Goal: Task Accomplishment & Management: Manage account settings

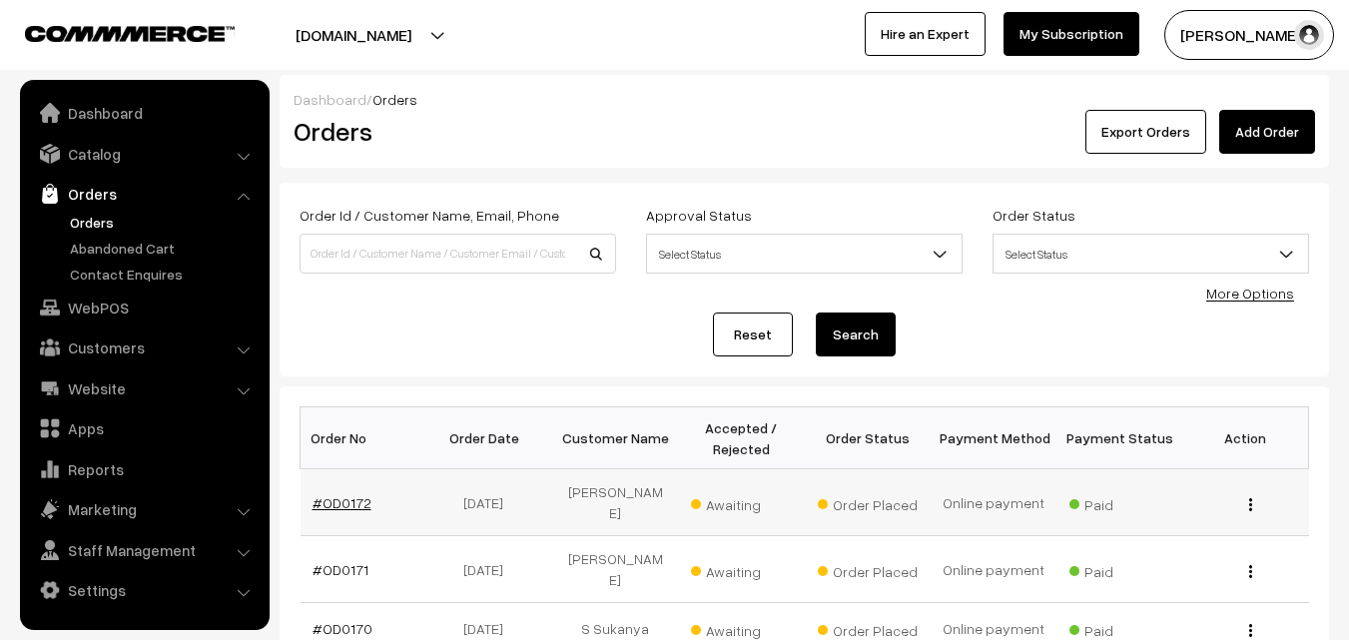
click at [352, 499] on link "#OD0172" at bounding box center [341, 502] width 59 height 17
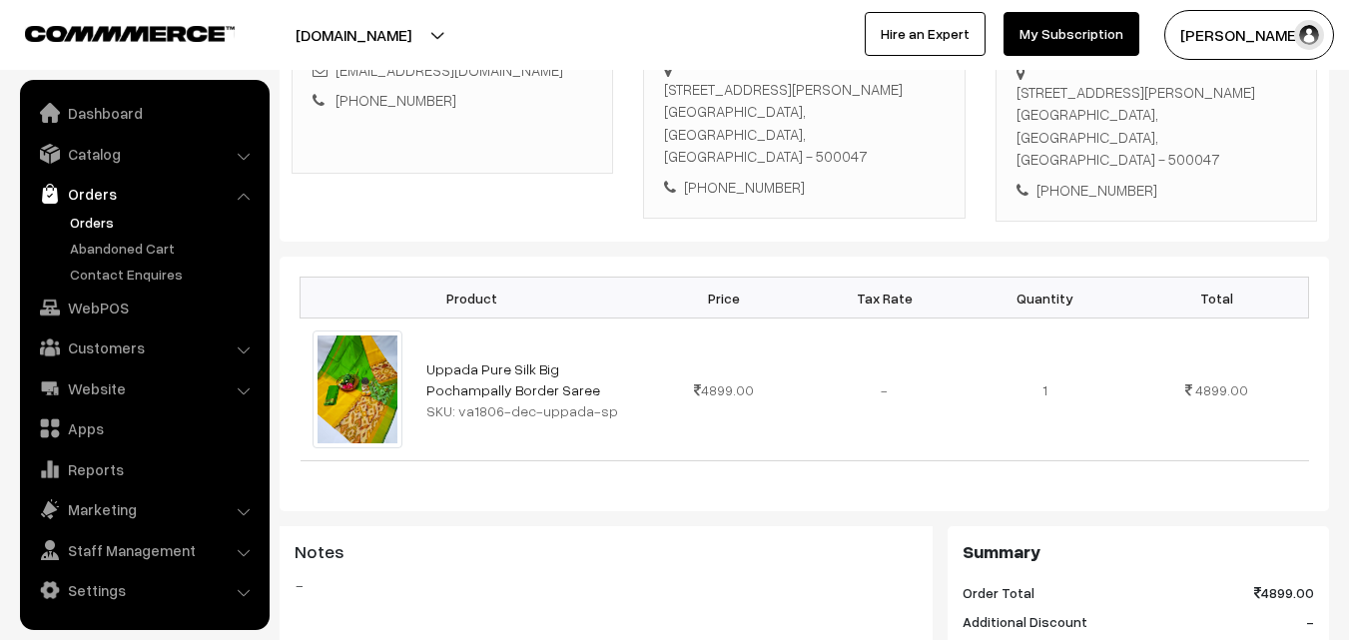
scroll to position [399, 0]
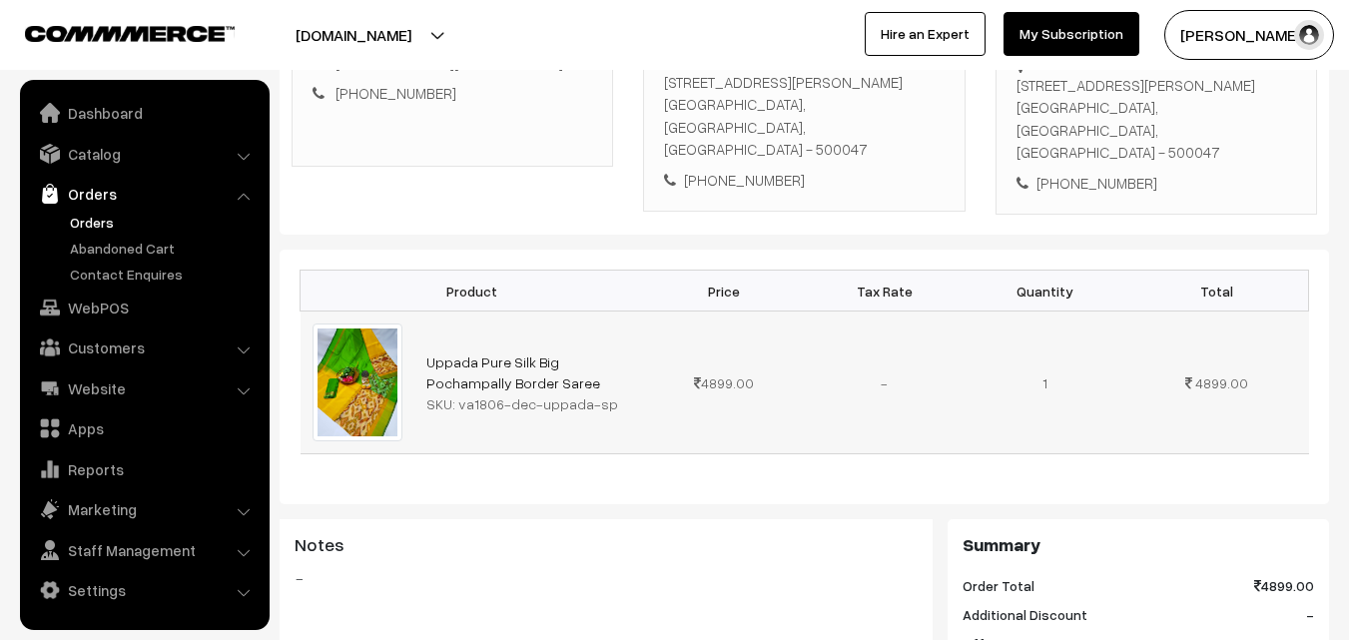
drag, startPoint x: 624, startPoint y: 409, endPoint x: 474, endPoint y: 413, distance: 149.8
click at [460, 413] on div "SKU: va1806-dec-uppada-sp" at bounding box center [529, 403] width 206 height 21
drag, startPoint x: 456, startPoint y: 407, endPoint x: 596, endPoint y: 407, distance: 139.8
click at [596, 407] on div "SKU: va1806-dec-uppada-sp" at bounding box center [529, 403] width 206 height 21
copy div "va1806-dec-uppada-sp"
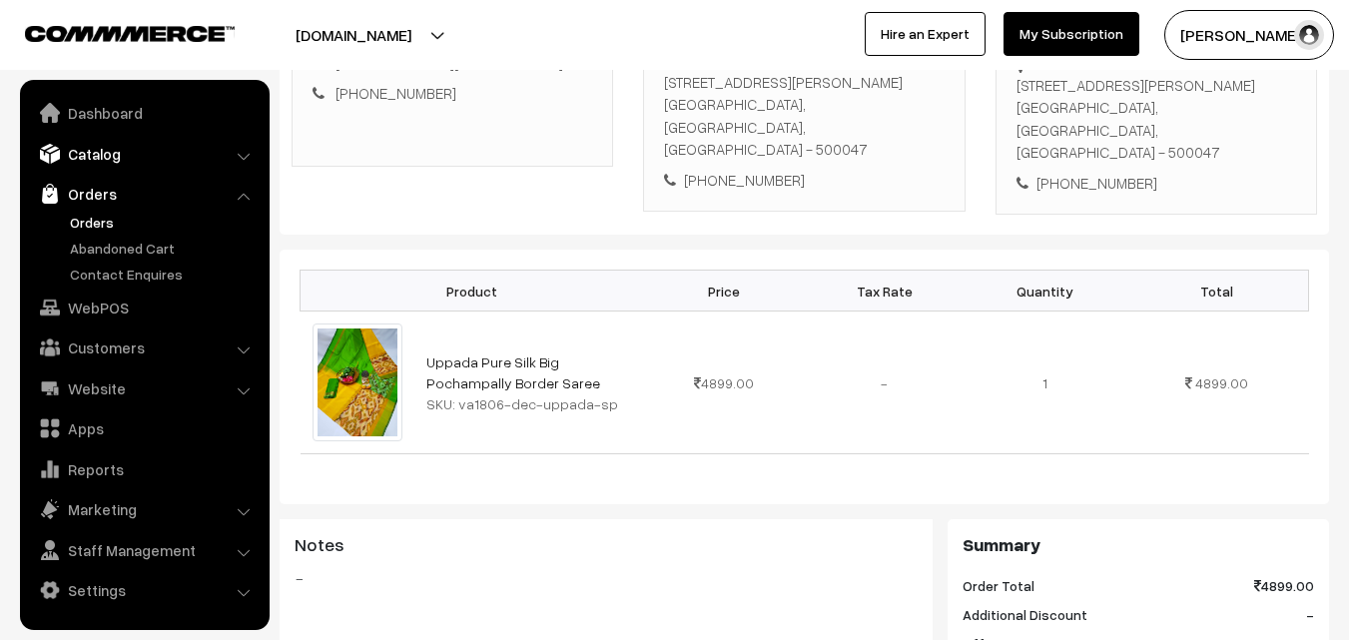
click at [110, 164] on link "Catalog" at bounding box center [144, 154] width 238 height 36
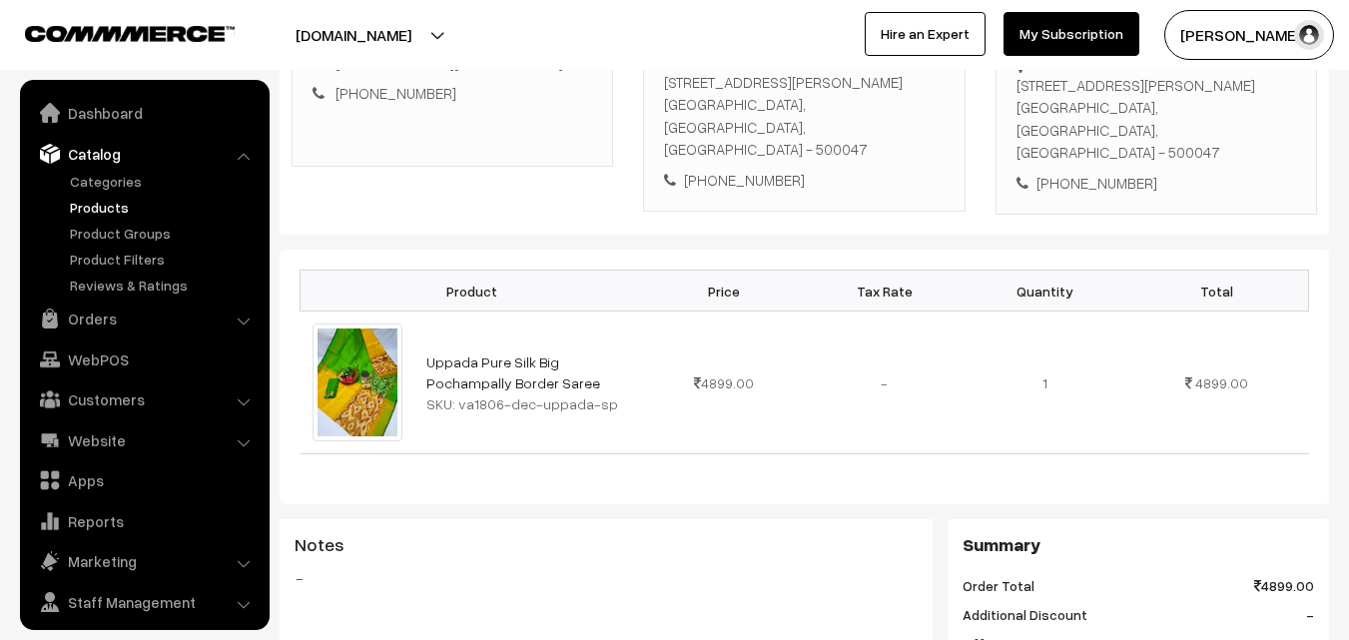
click at [106, 207] on link "Products" at bounding box center [164, 207] width 198 height 21
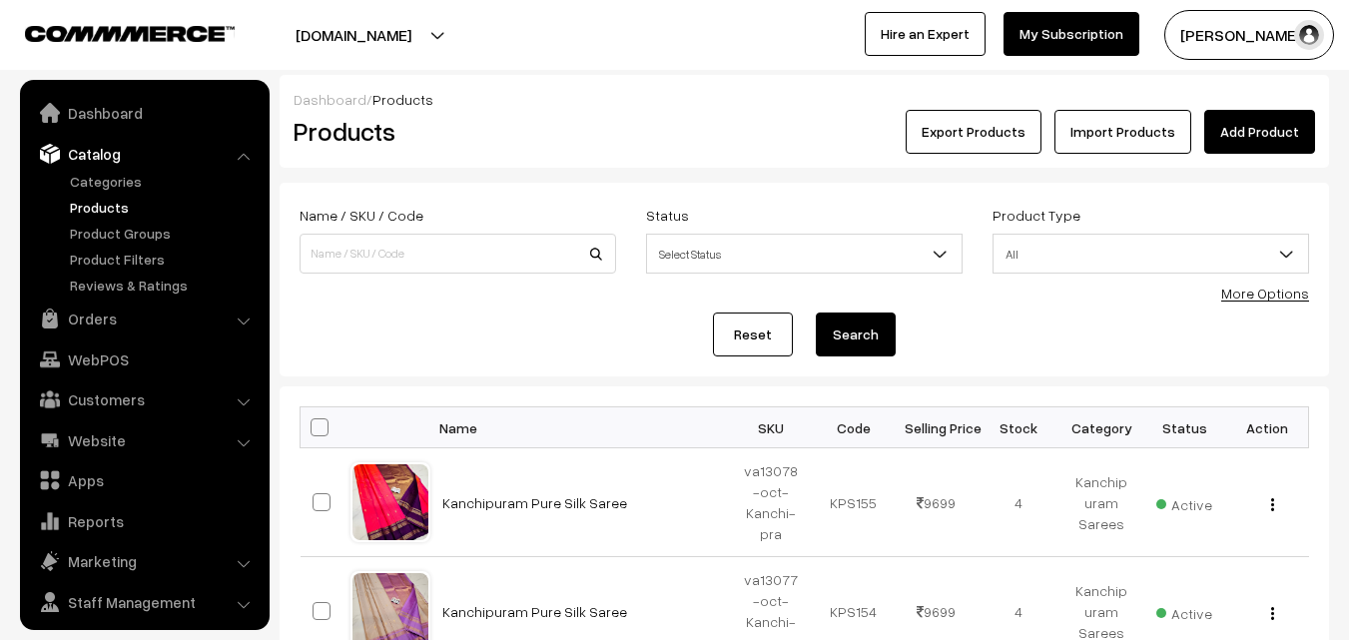
scroll to position [50, 0]
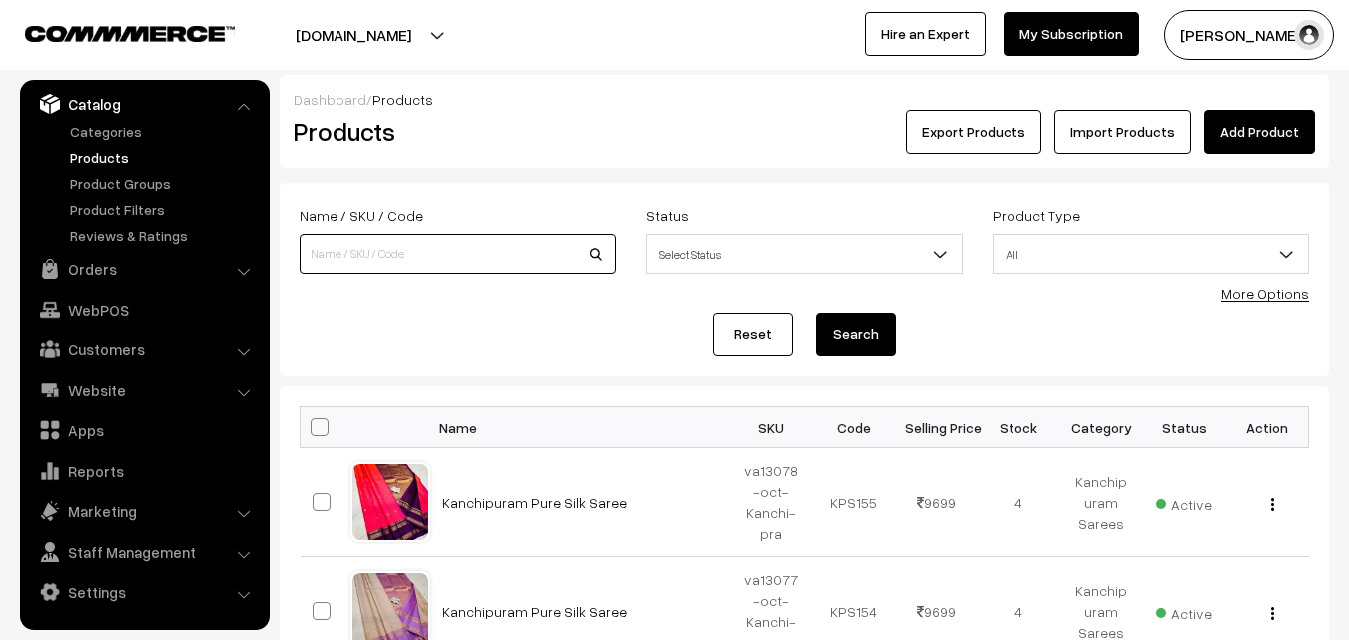
paste input "va1806-dec-uppada-sp"
type input "va1806-dec-uppada-sp"
click at [860, 340] on button "Search" at bounding box center [856, 334] width 80 height 44
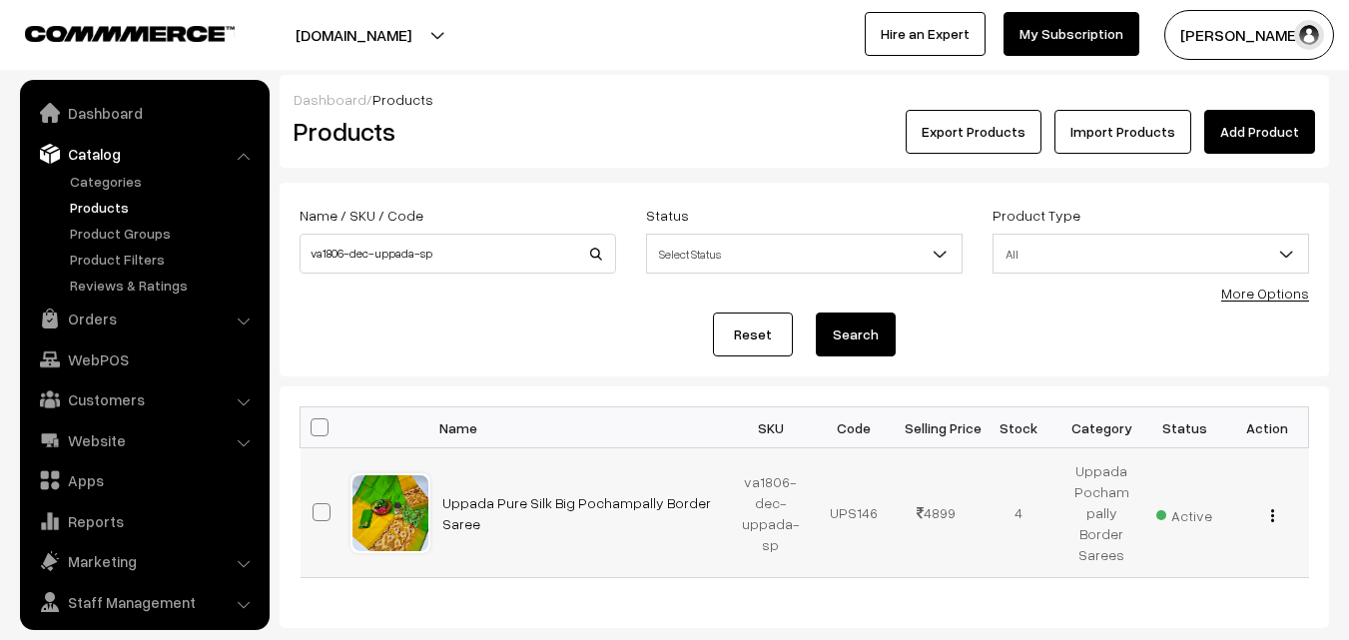
scroll to position [50, 0]
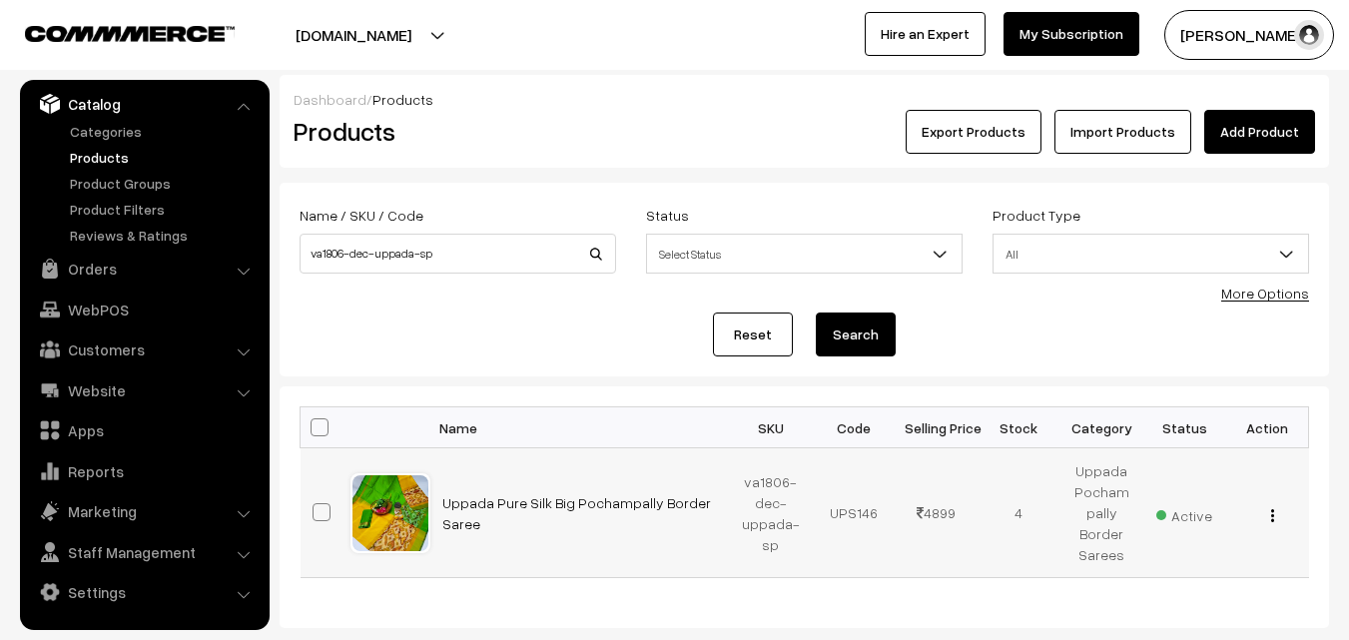
click at [1271, 509] on img "button" at bounding box center [1272, 515] width 3 height 13
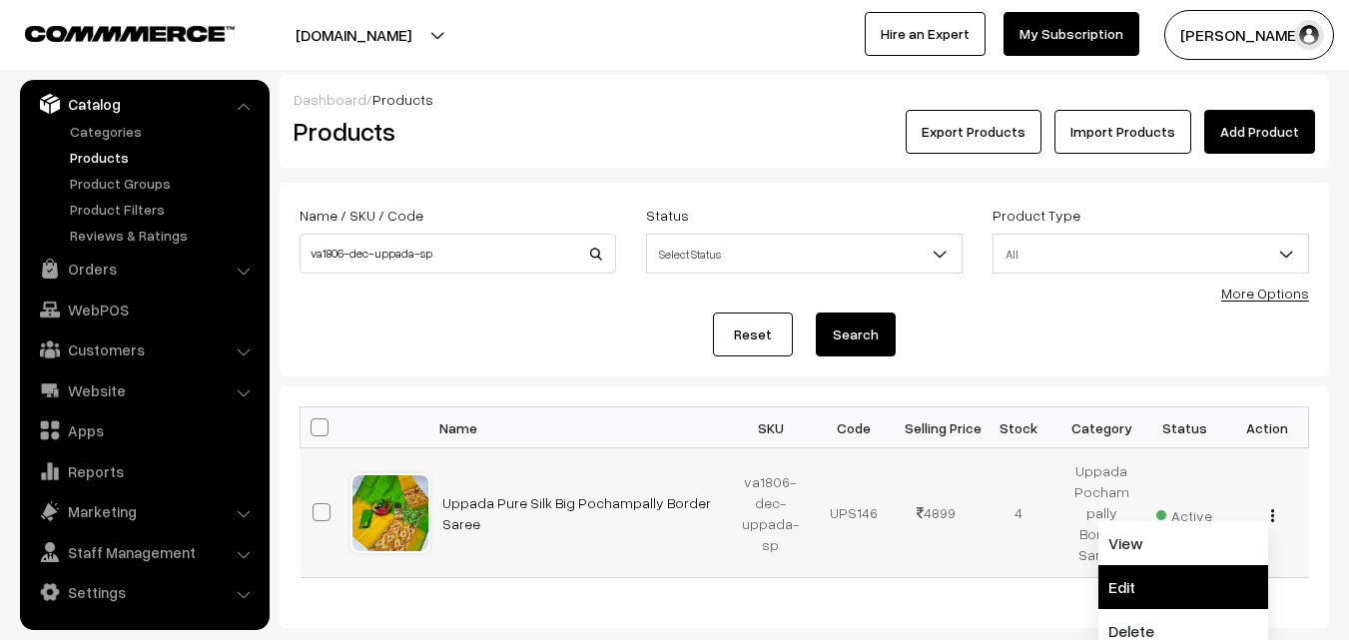
click at [1156, 588] on link "Edit" at bounding box center [1183, 587] width 170 height 44
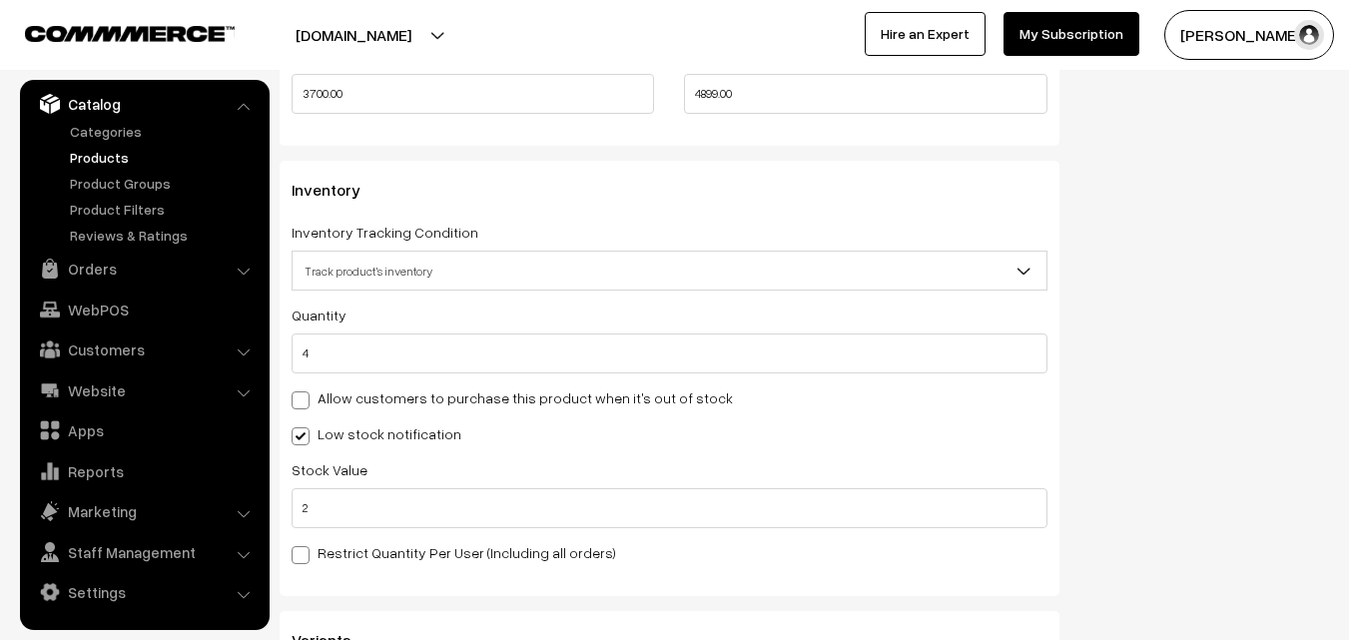
scroll to position [1897, 0]
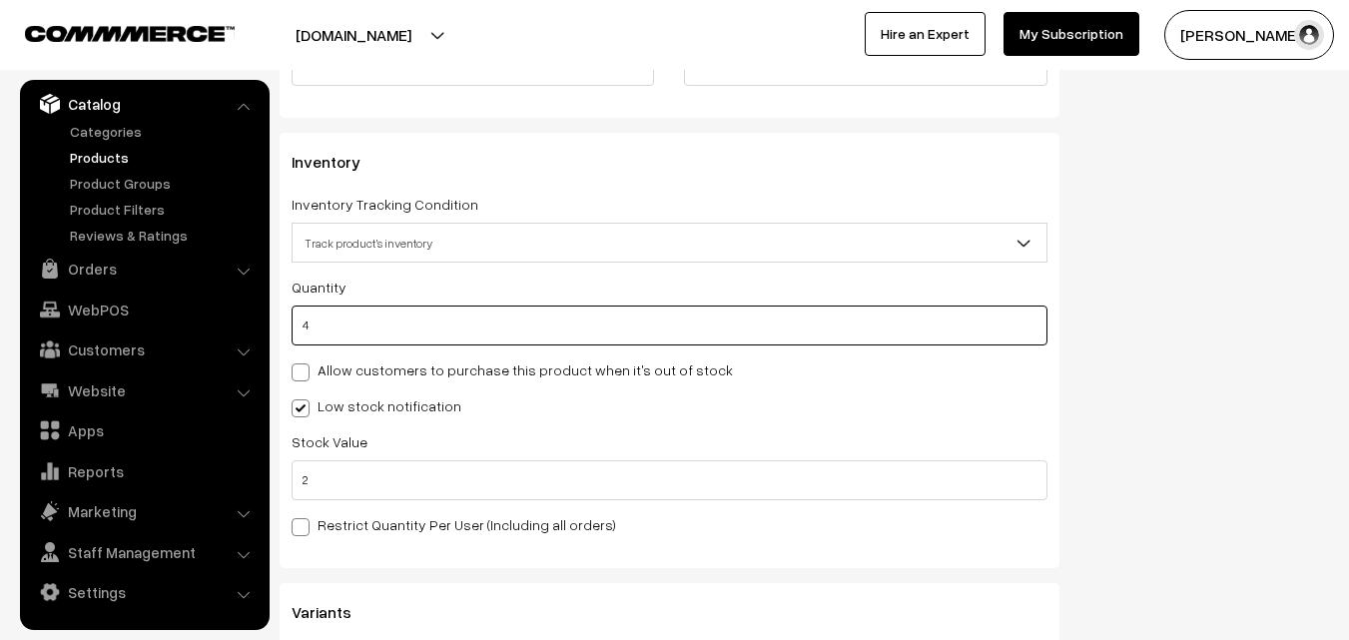
drag, startPoint x: 381, startPoint y: 334, endPoint x: 294, endPoint y: 331, distance: 86.9
click at [294, 331] on input "4" at bounding box center [669, 325] width 756 height 40
type input "0"
type input "4"
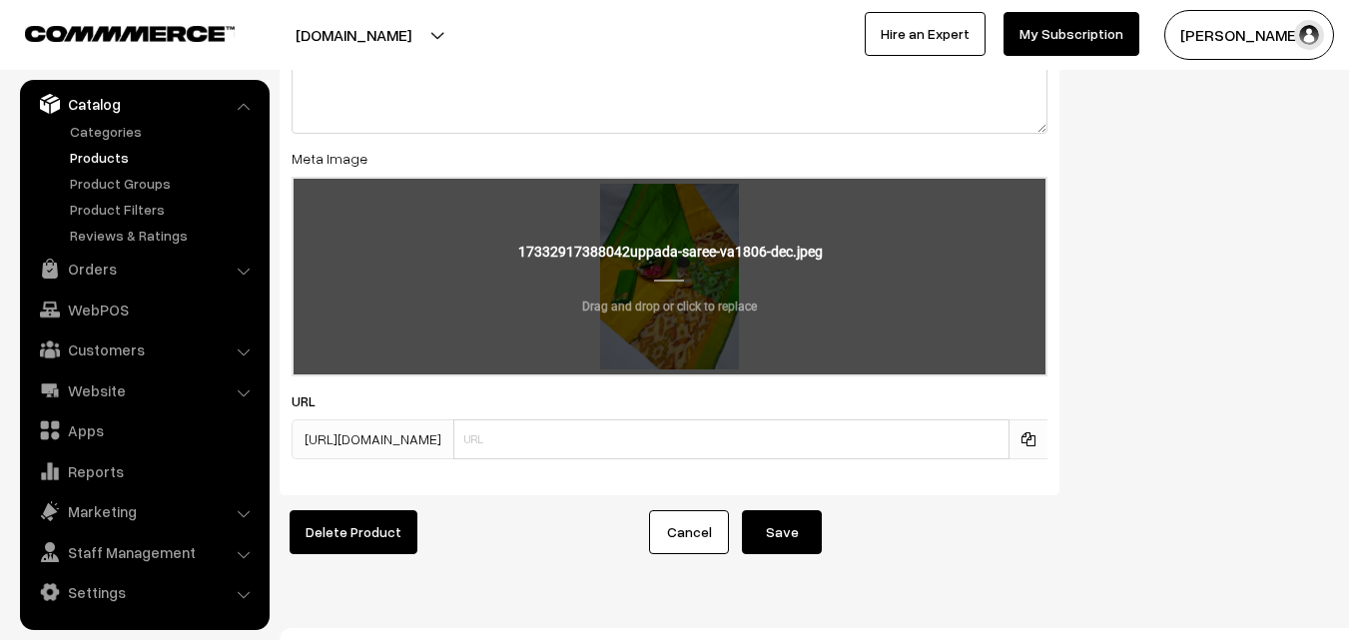
scroll to position [3135, 0]
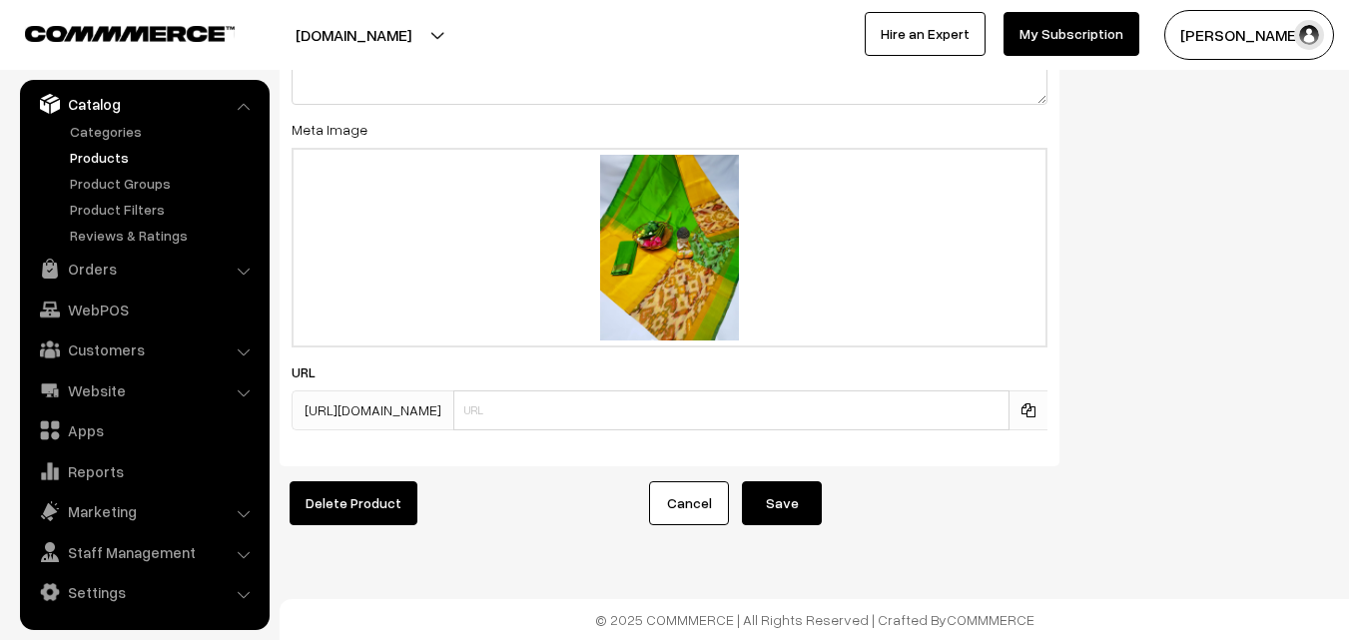
type input "0"
click at [778, 494] on button "Save" at bounding box center [782, 503] width 80 height 44
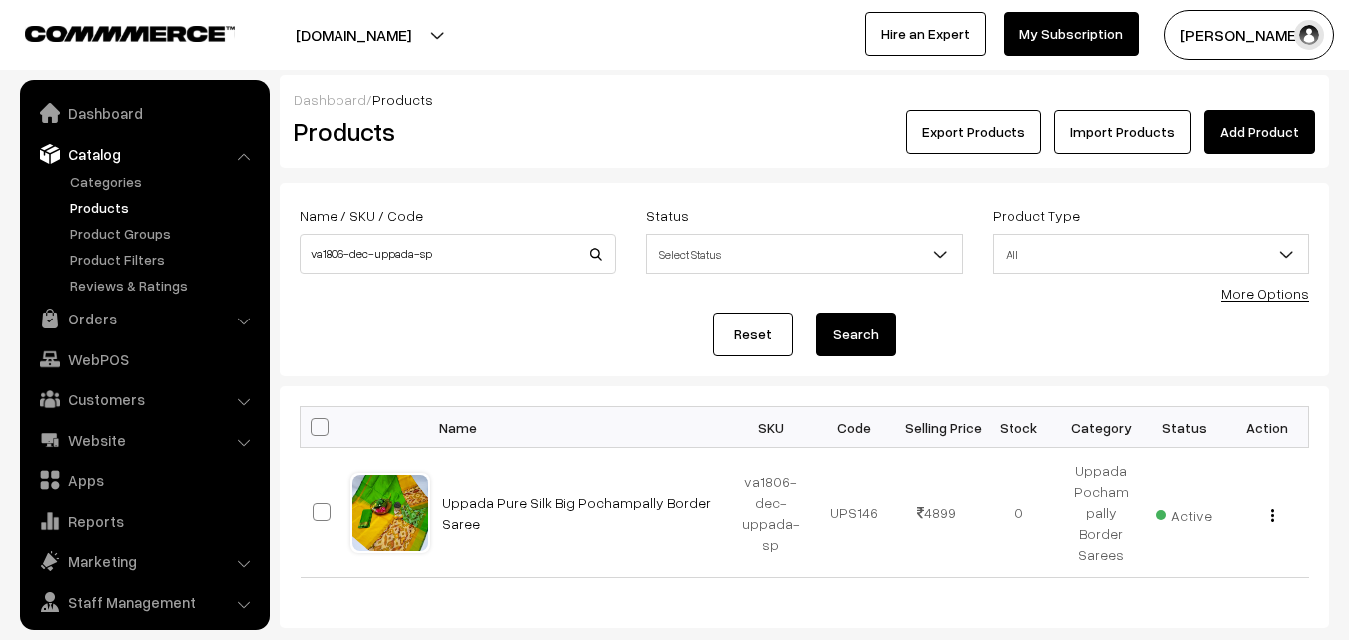
scroll to position [50, 0]
